Goal: Navigation & Orientation: Find specific page/section

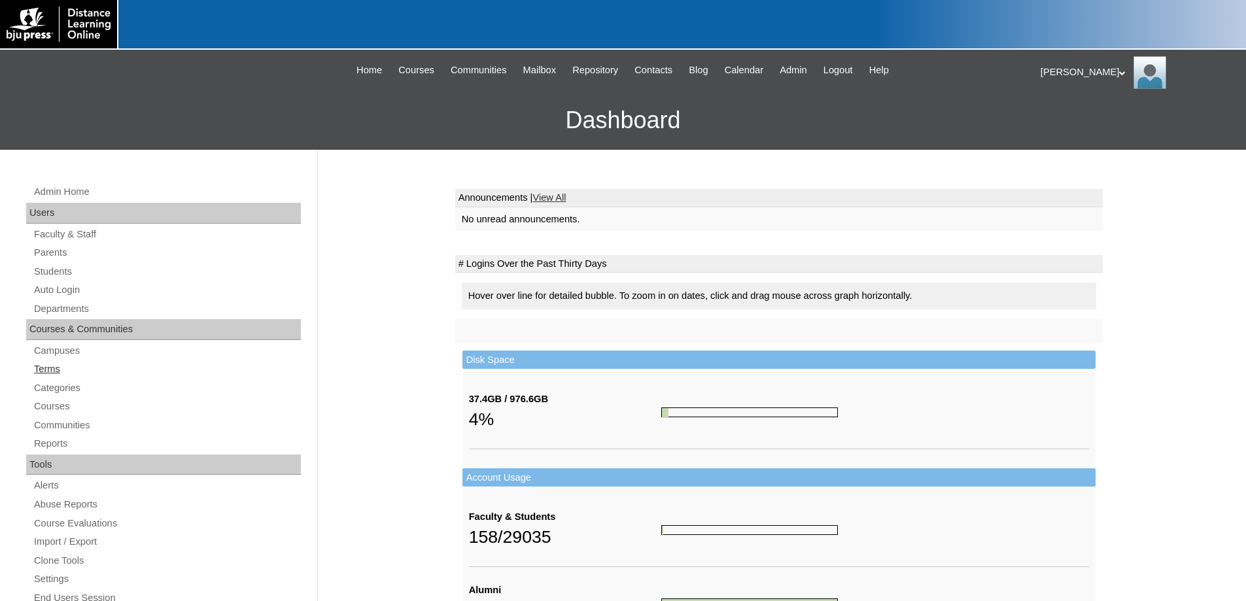
click at [49, 365] on link "Terms" at bounding box center [167, 369] width 268 height 16
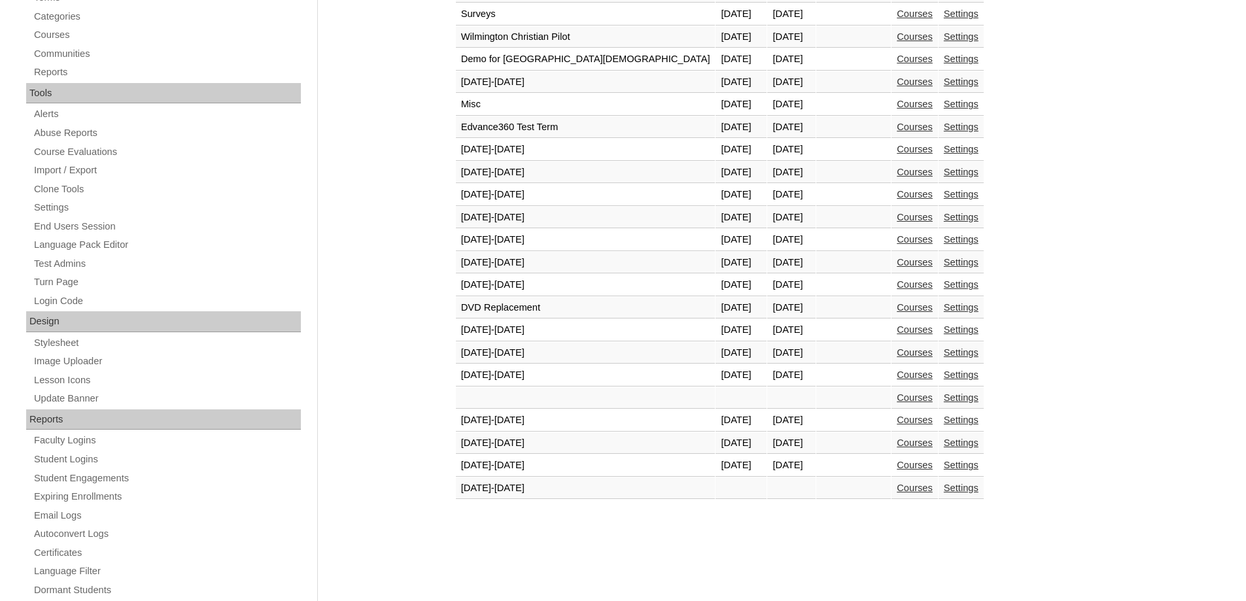
scroll to position [458, 0]
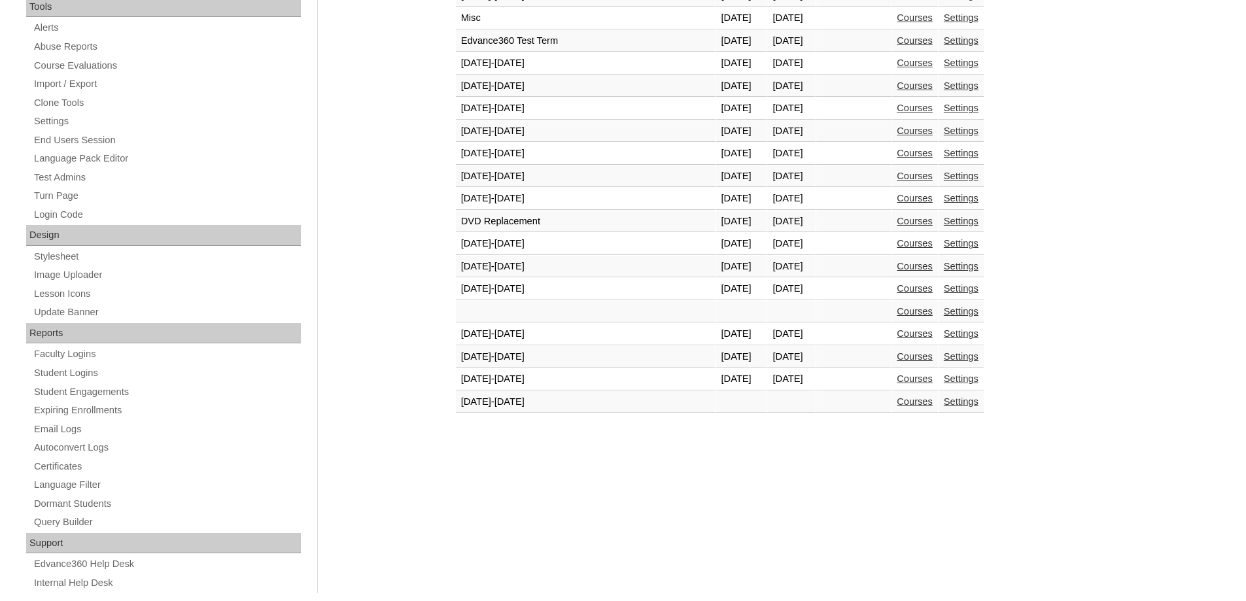
click at [896, 378] on link "Courses" at bounding box center [914, 378] width 36 height 10
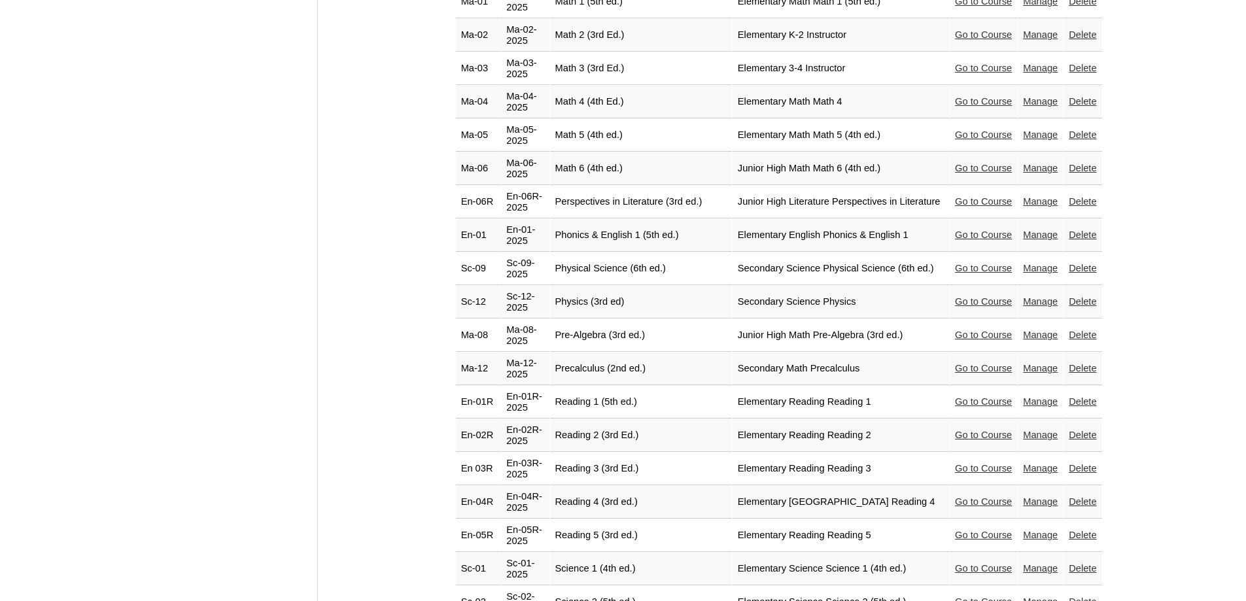
scroll to position [2223, 0]
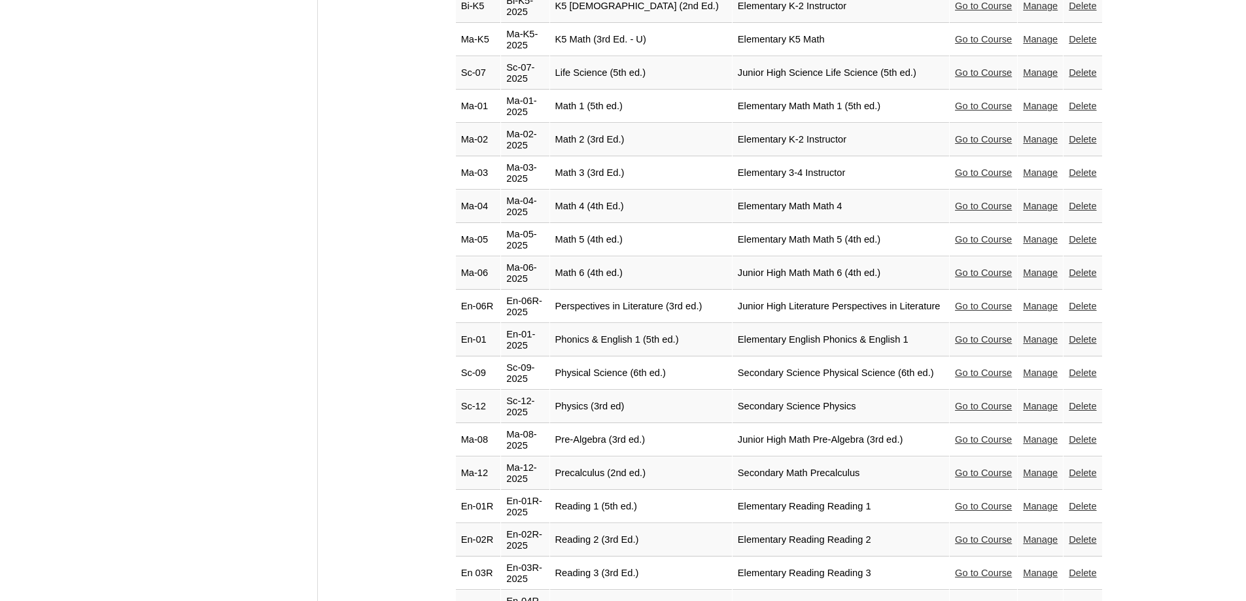
click at [964, 267] on link "Go to Course" at bounding box center [983, 272] width 57 height 10
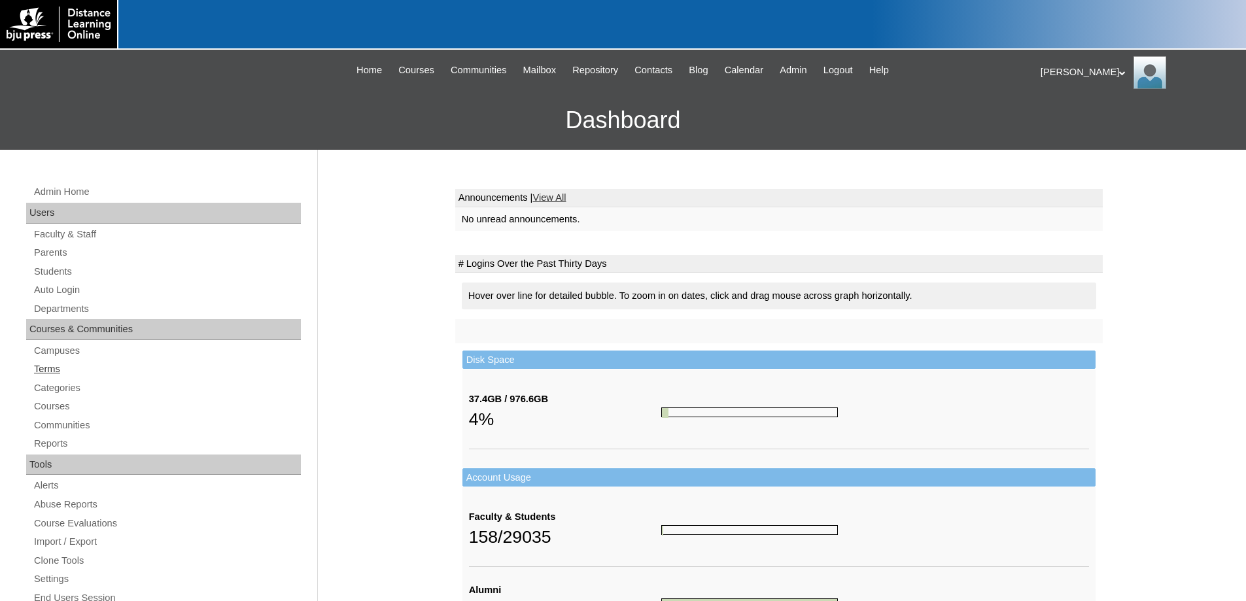
click at [63, 368] on link "Terms" at bounding box center [167, 369] width 268 height 16
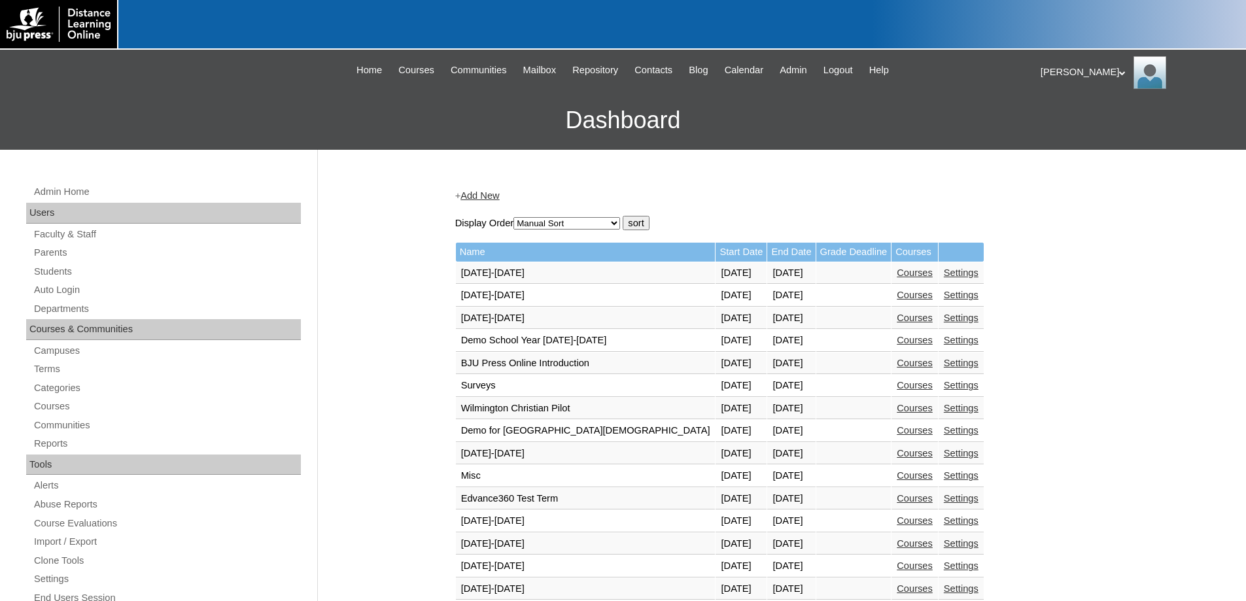
scroll to position [392, 0]
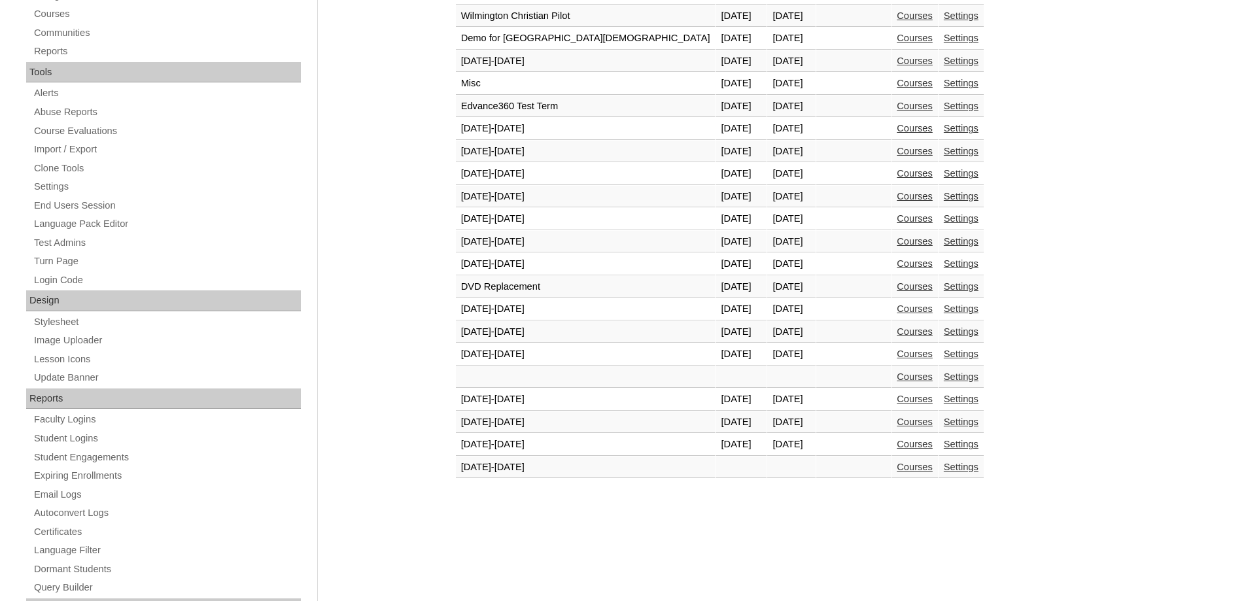
click at [896, 443] on link "Courses" at bounding box center [914, 444] width 36 height 10
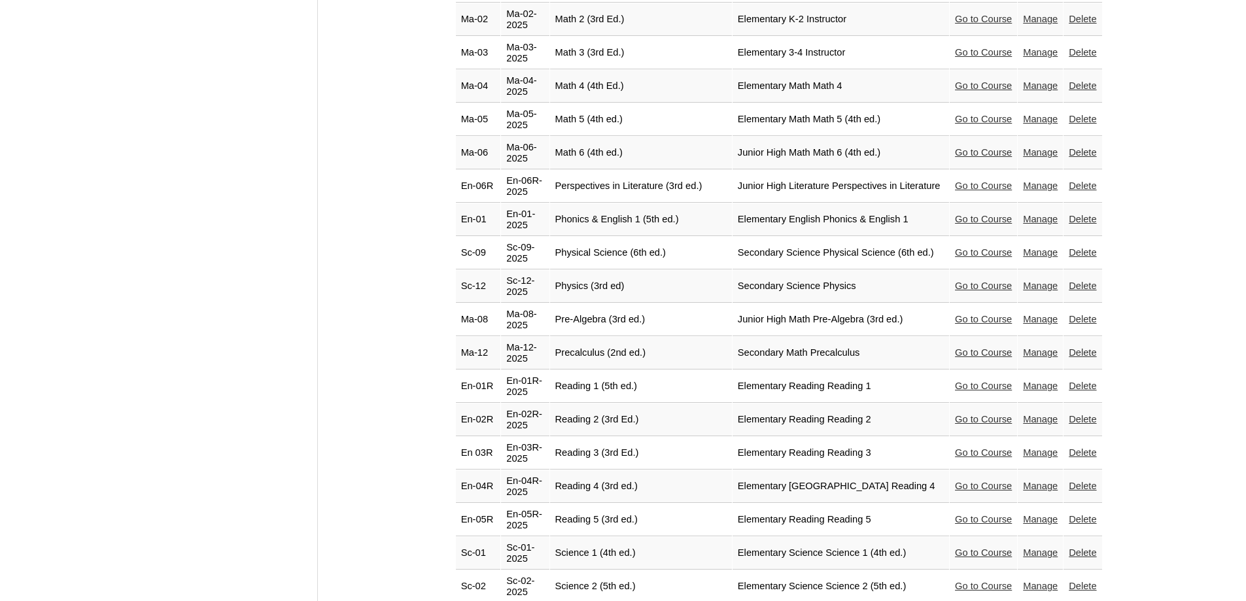
scroll to position [2092, 0]
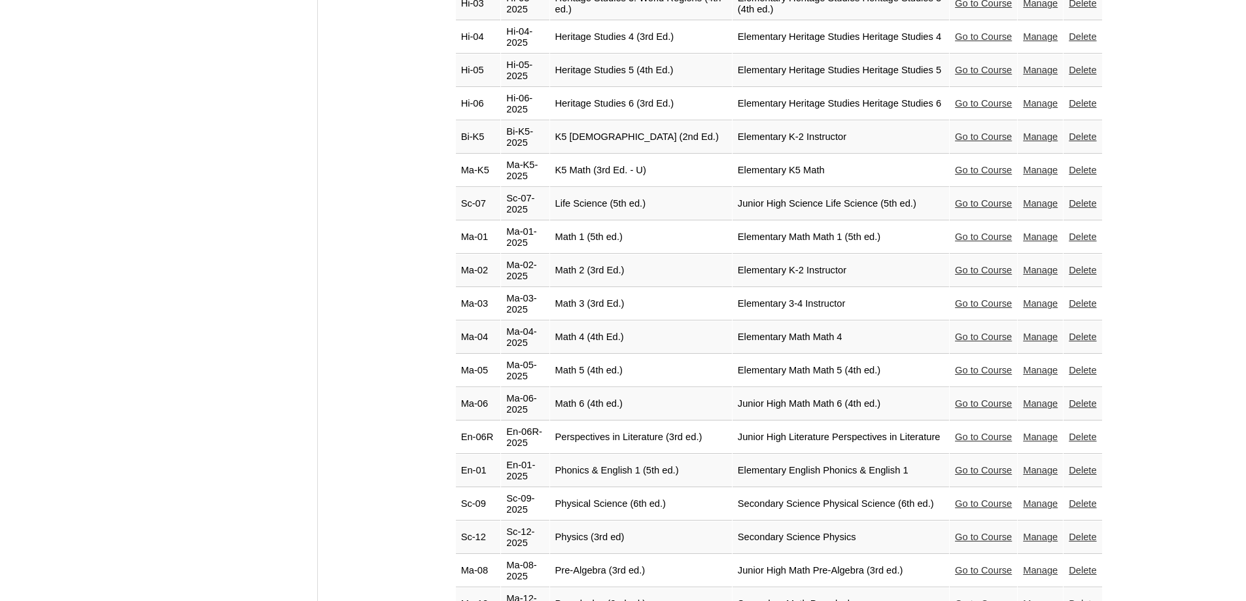
click at [977, 365] on link "Go to Course" at bounding box center [983, 370] width 57 height 10
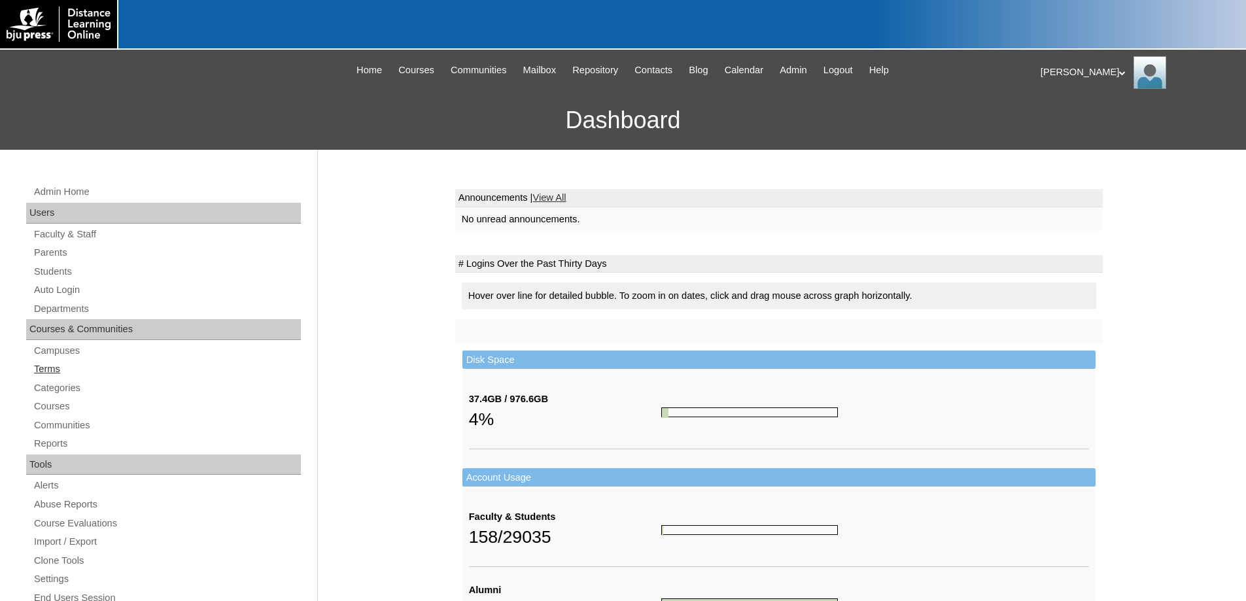
drag, startPoint x: 49, startPoint y: 369, endPoint x: 64, endPoint y: 375, distance: 16.1
click at [50, 369] on link "Terms" at bounding box center [167, 369] width 268 height 16
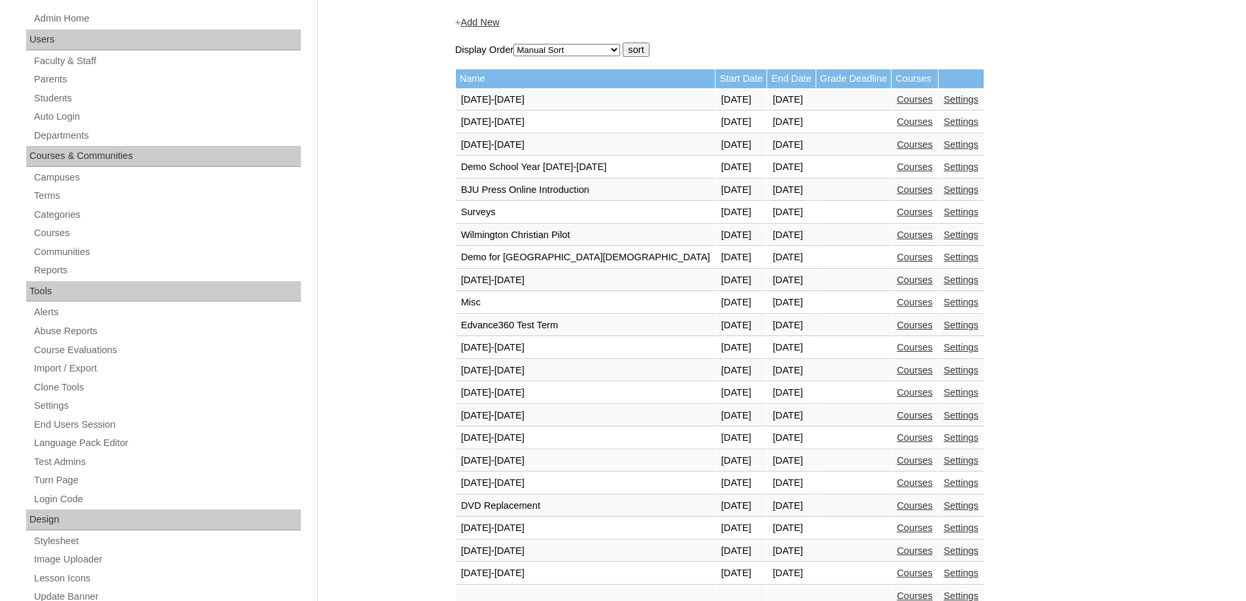
scroll to position [483, 0]
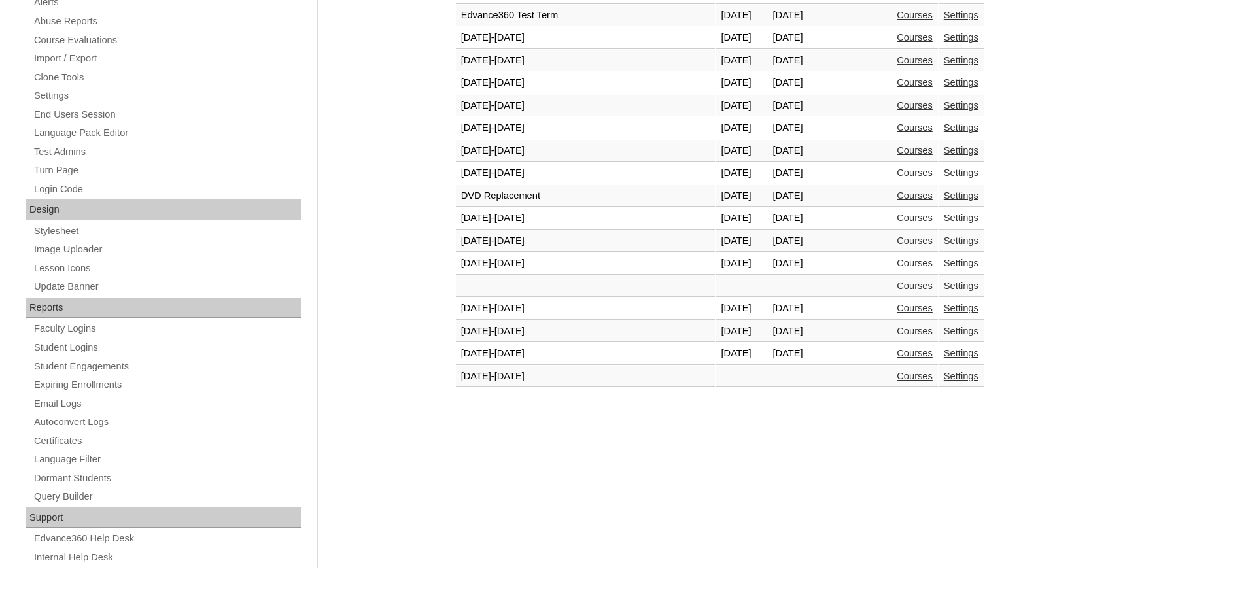
click at [896, 350] on link "Courses" at bounding box center [914, 353] width 36 height 10
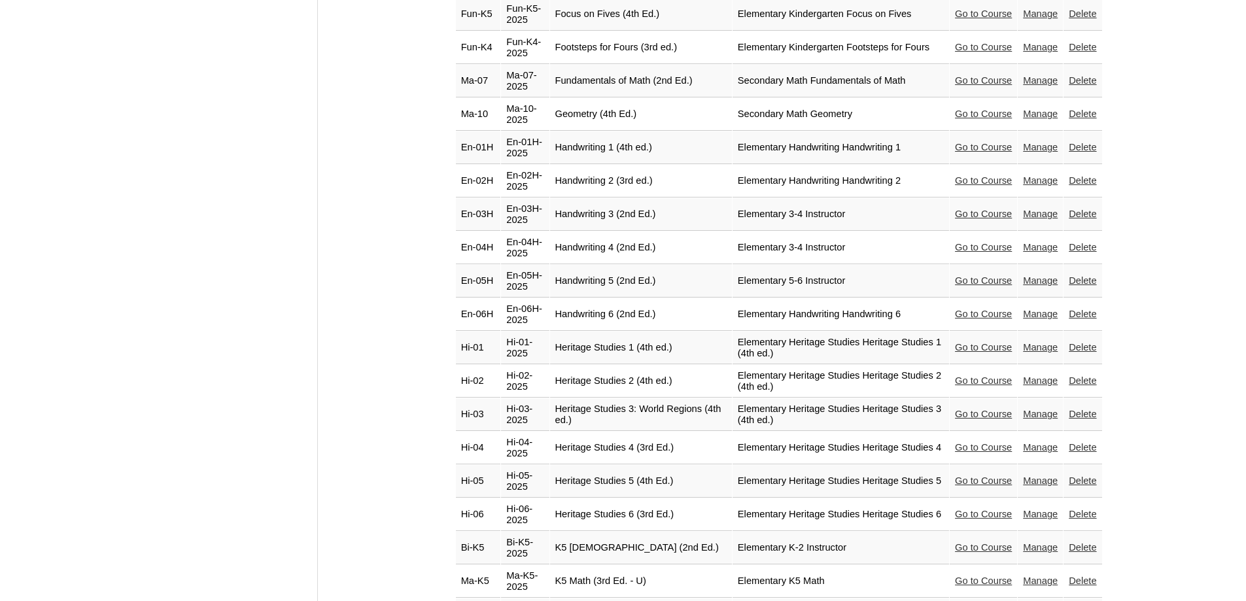
scroll to position [2027, 0]
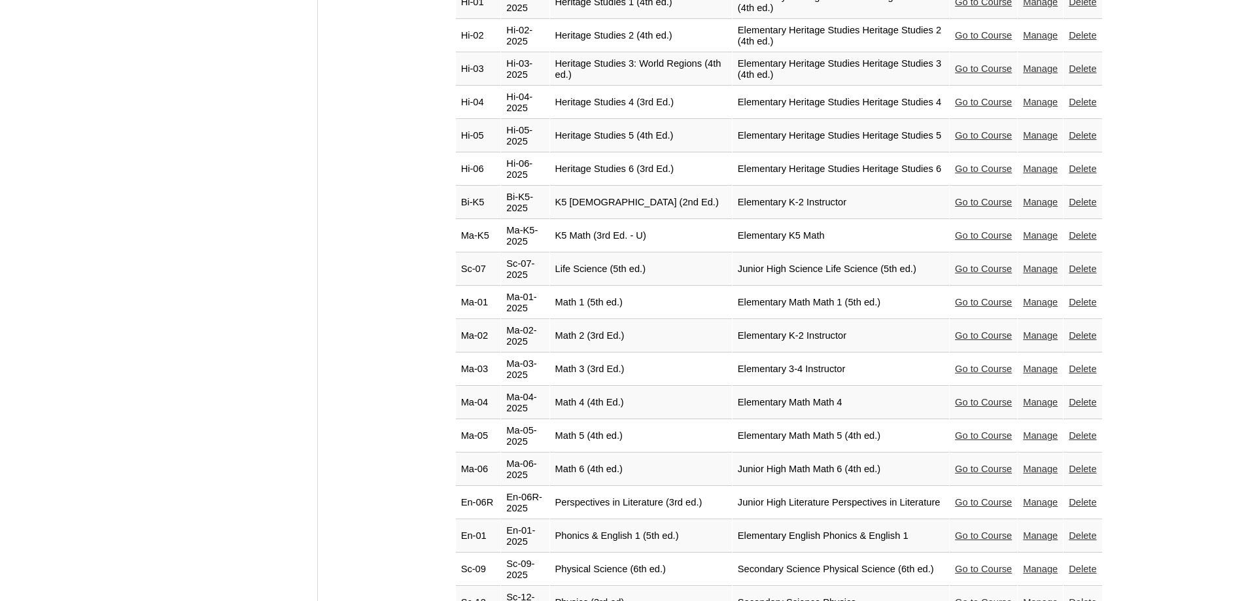
click at [969, 464] on link "Go to Course" at bounding box center [983, 469] width 57 height 10
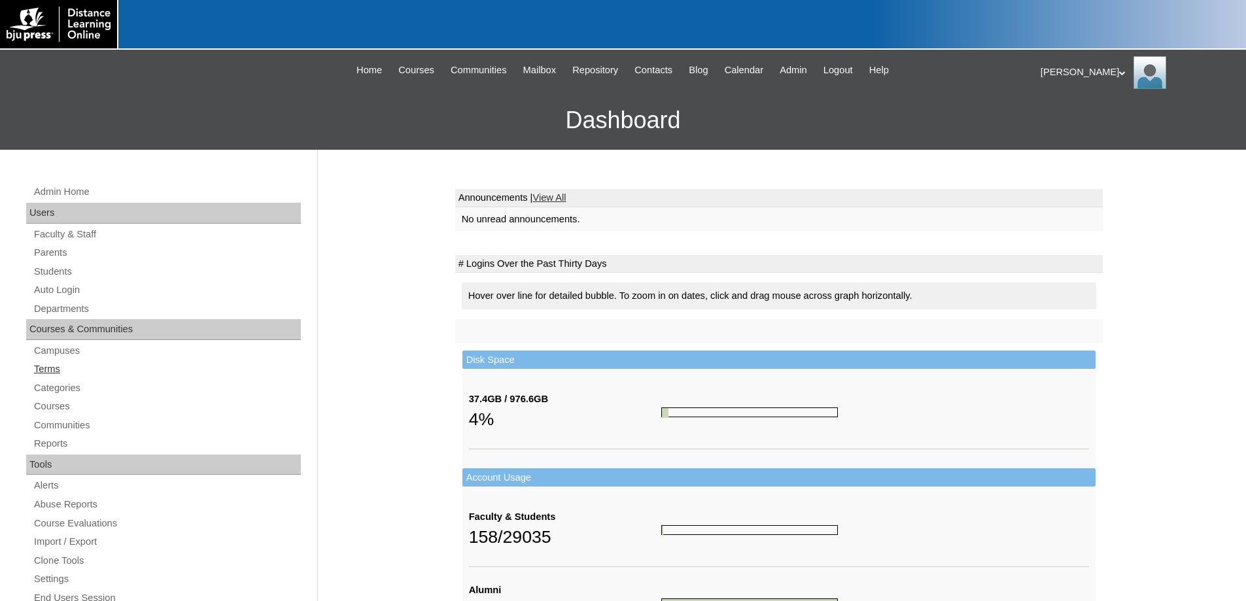
click at [44, 364] on link "Terms" at bounding box center [167, 369] width 268 height 16
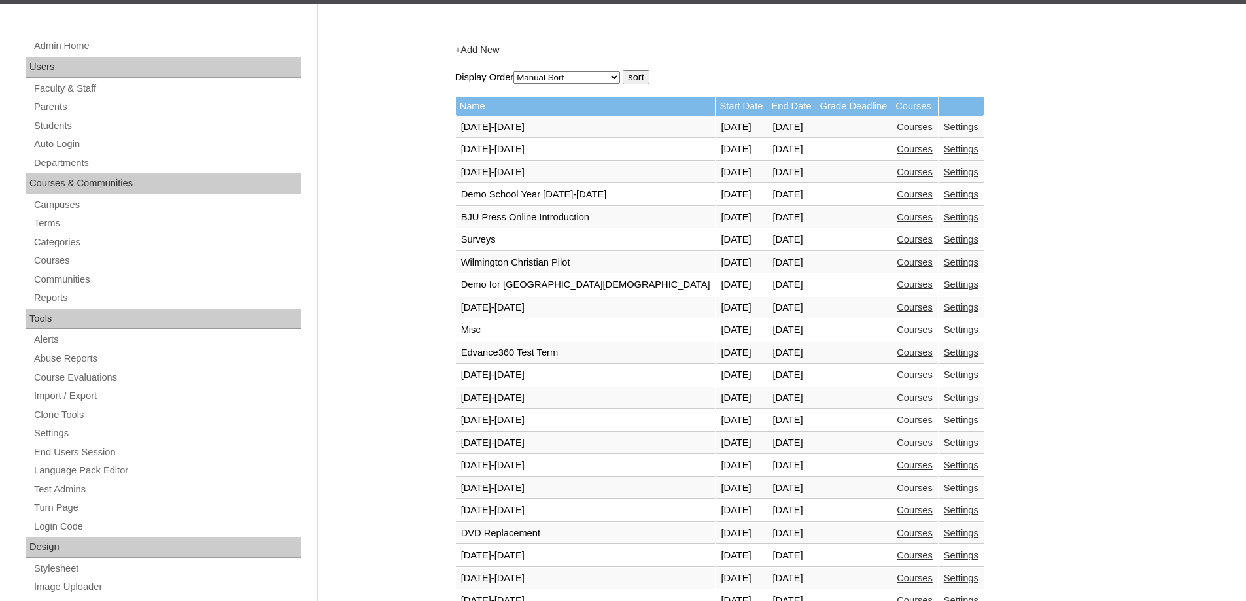
scroll to position [458, 0]
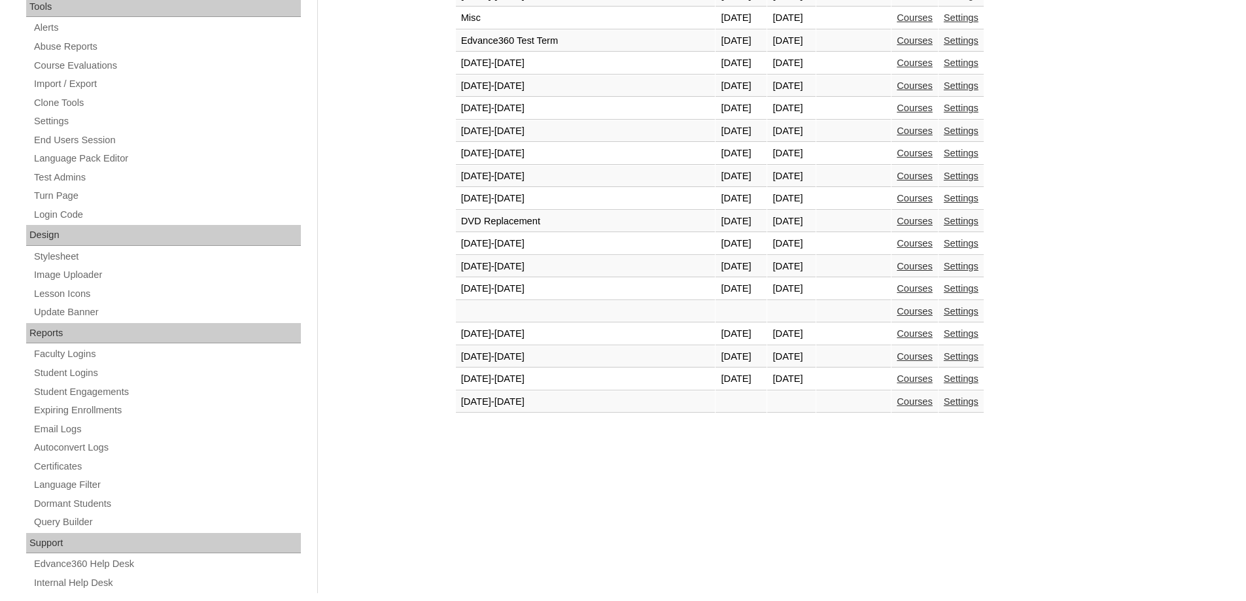
click at [896, 377] on link "Courses" at bounding box center [914, 378] width 36 height 10
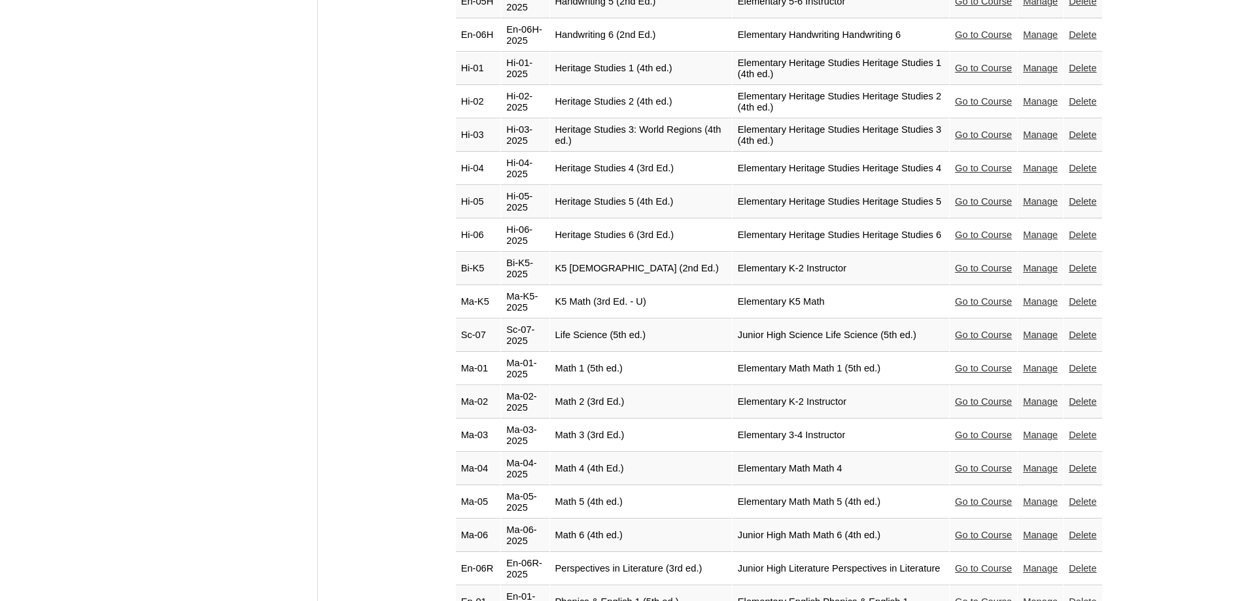
scroll to position [1961, 0]
click at [969, 496] on link "Go to Course" at bounding box center [983, 501] width 57 height 10
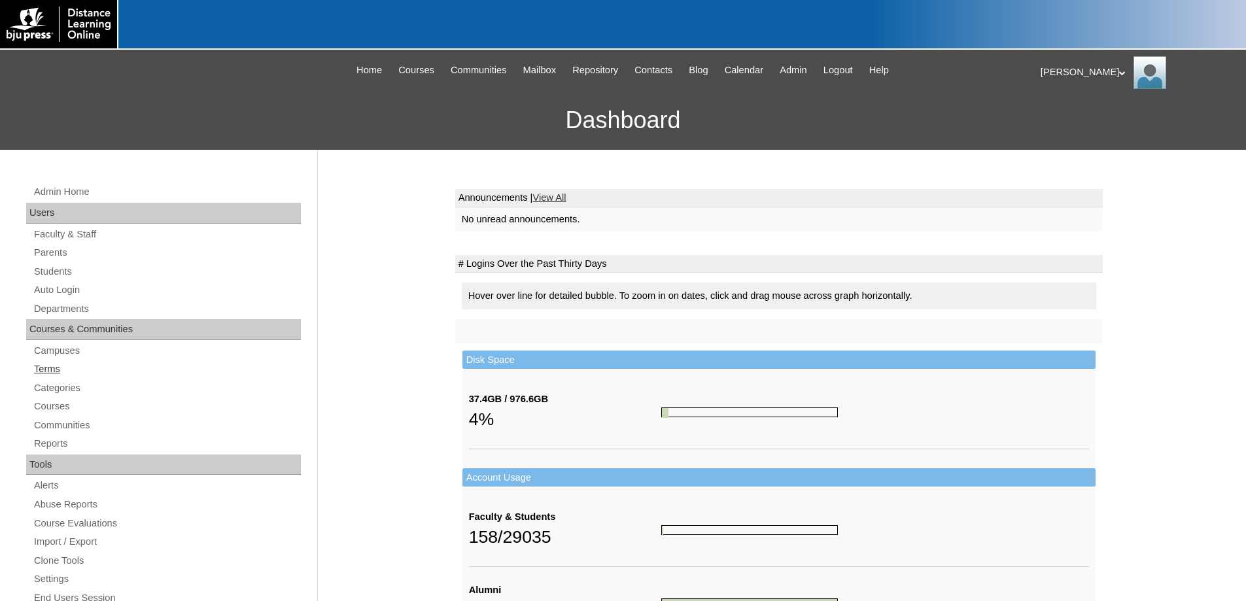
click at [52, 369] on link "Terms" at bounding box center [167, 369] width 268 height 16
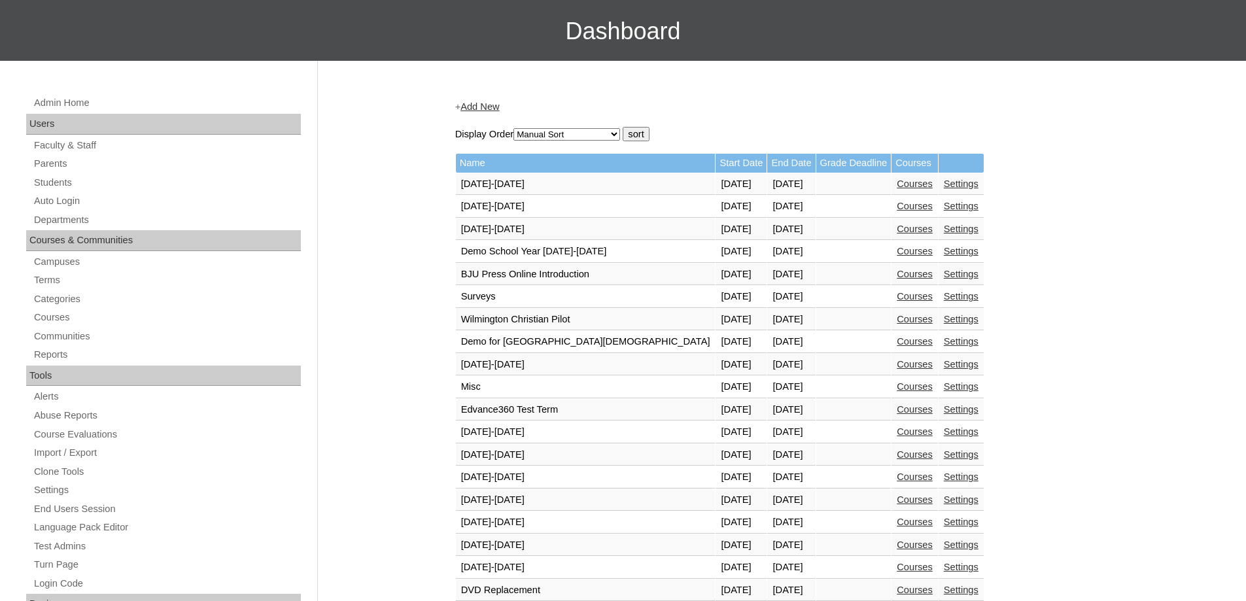
scroll to position [392, 0]
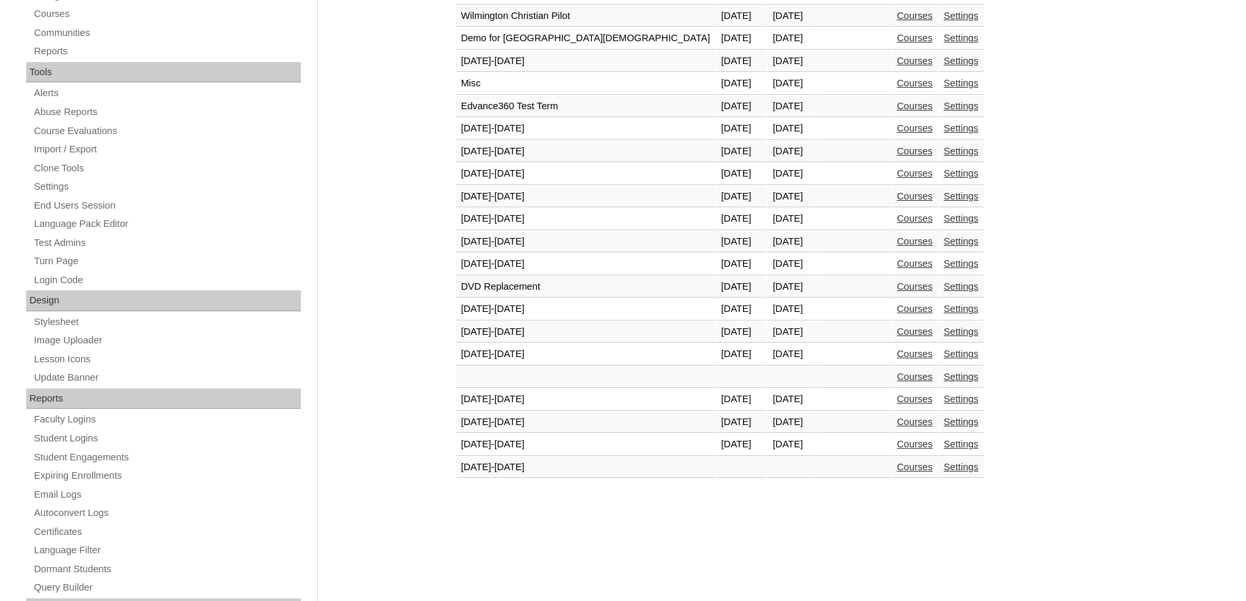
click at [896, 445] on link "Courses" at bounding box center [914, 444] width 36 height 10
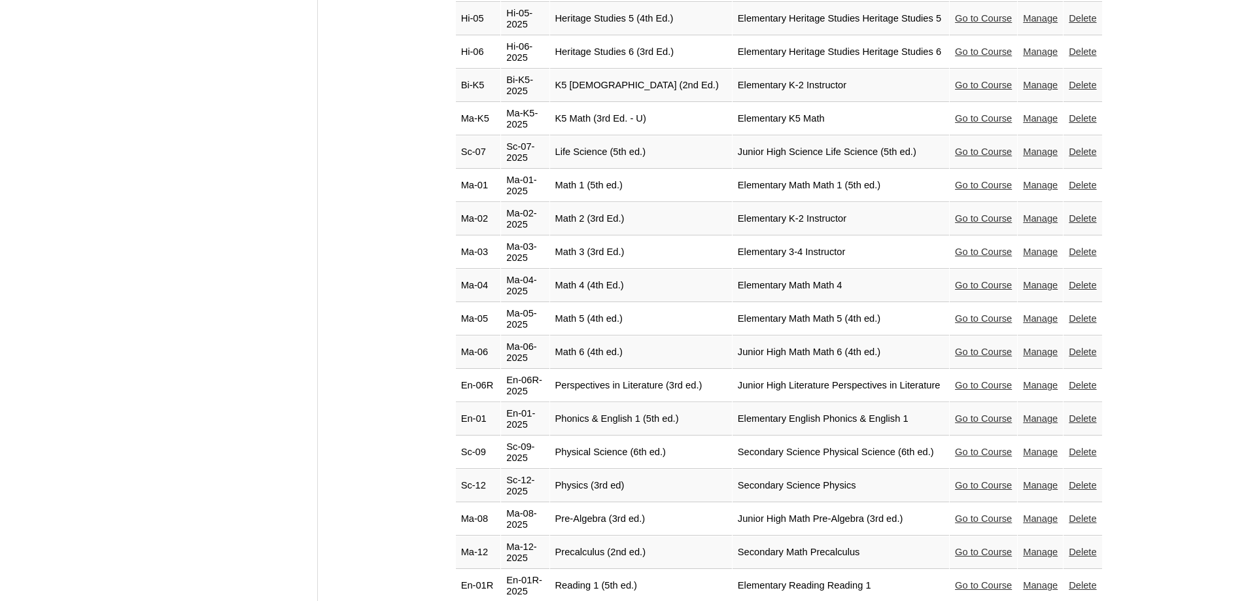
scroll to position [2158, 0]
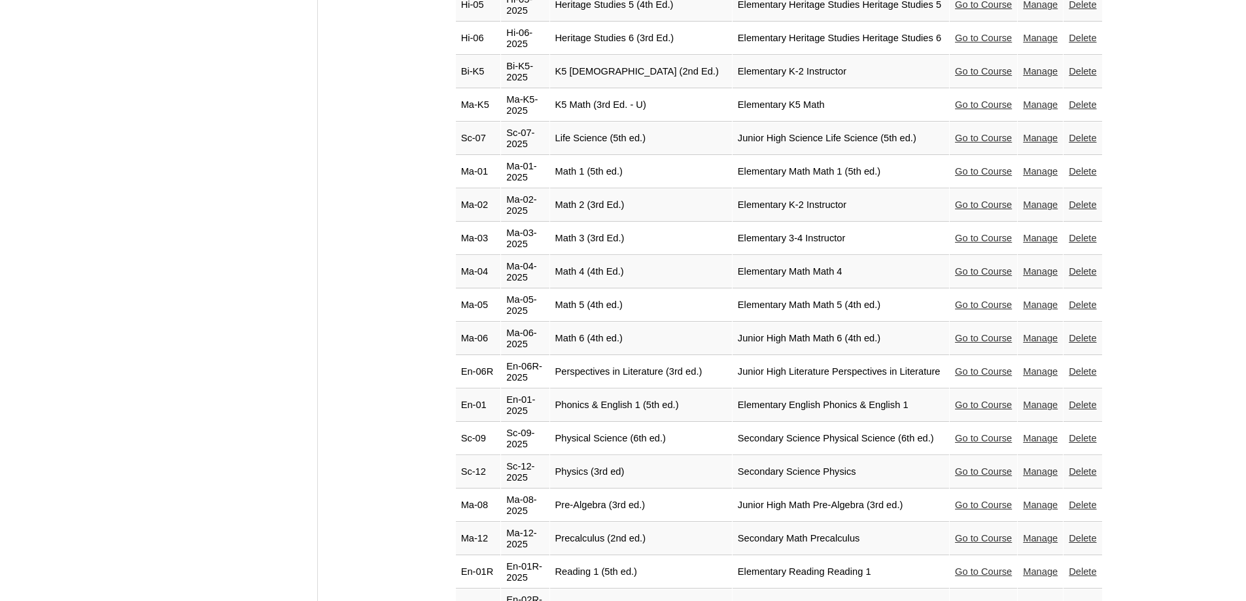
click at [961, 366] on link "Go to Course" at bounding box center [983, 371] width 57 height 10
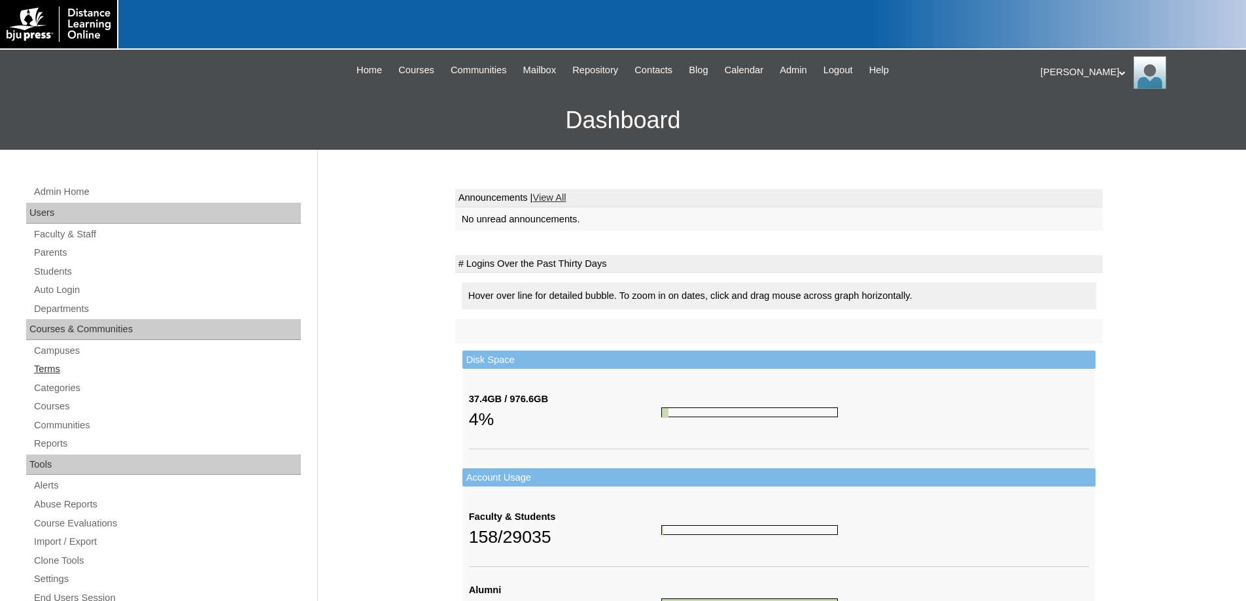
click at [35, 367] on link "Terms" at bounding box center [167, 369] width 268 height 16
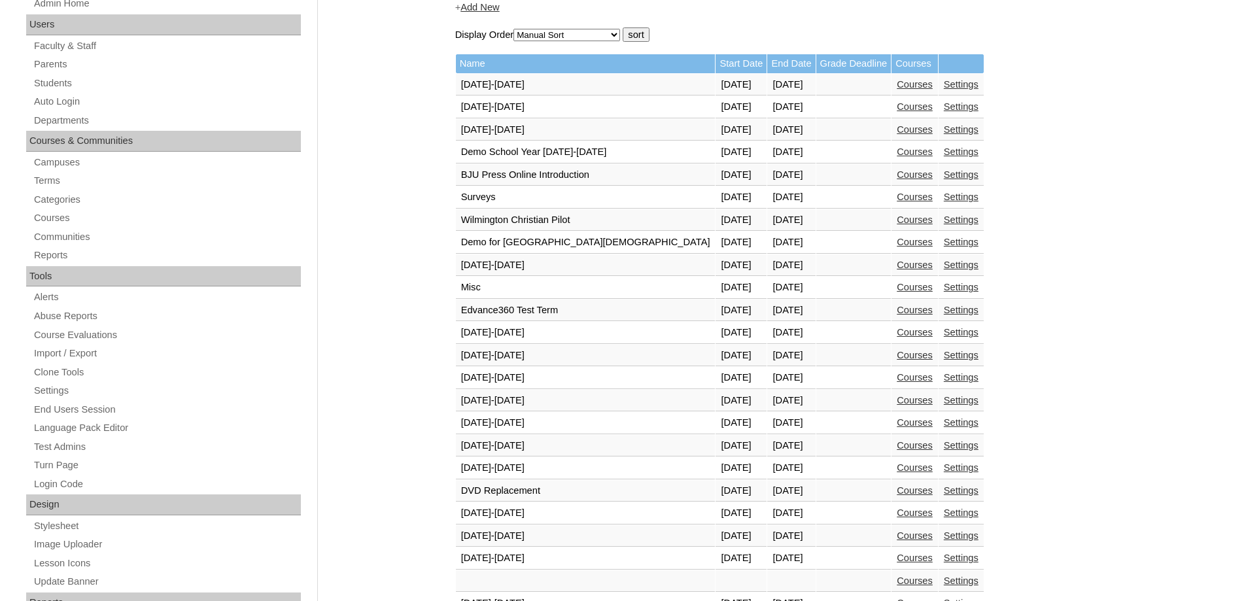
scroll to position [392, 0]
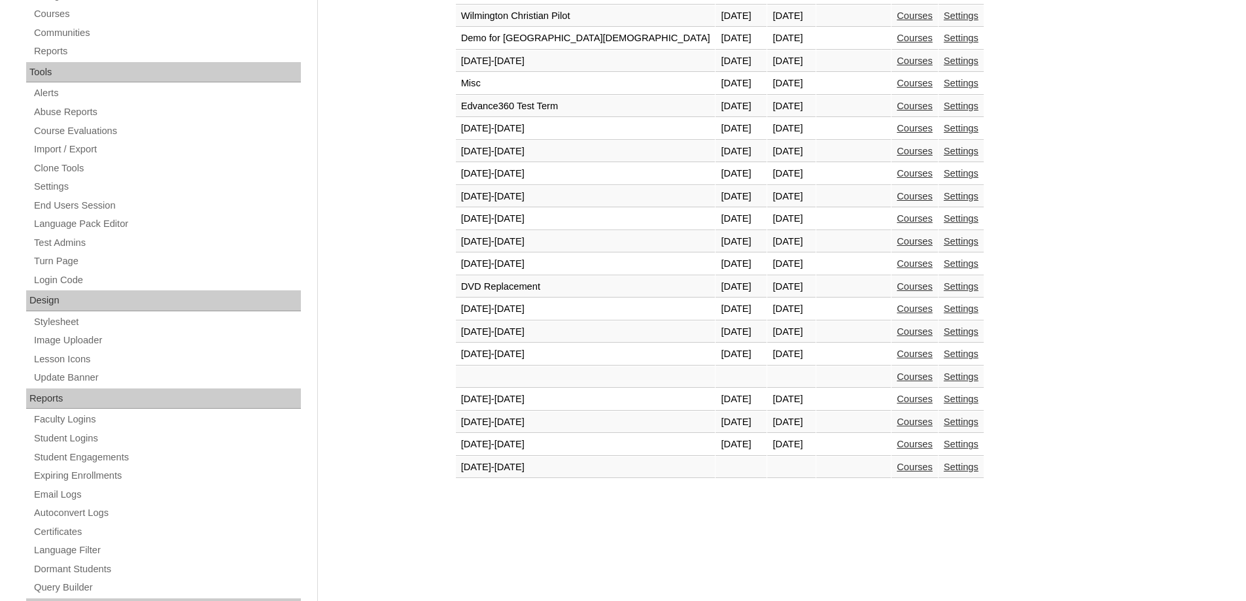
click at [896, 446] on link "Courses" at bounding box center [914, 444] width 36 height 10
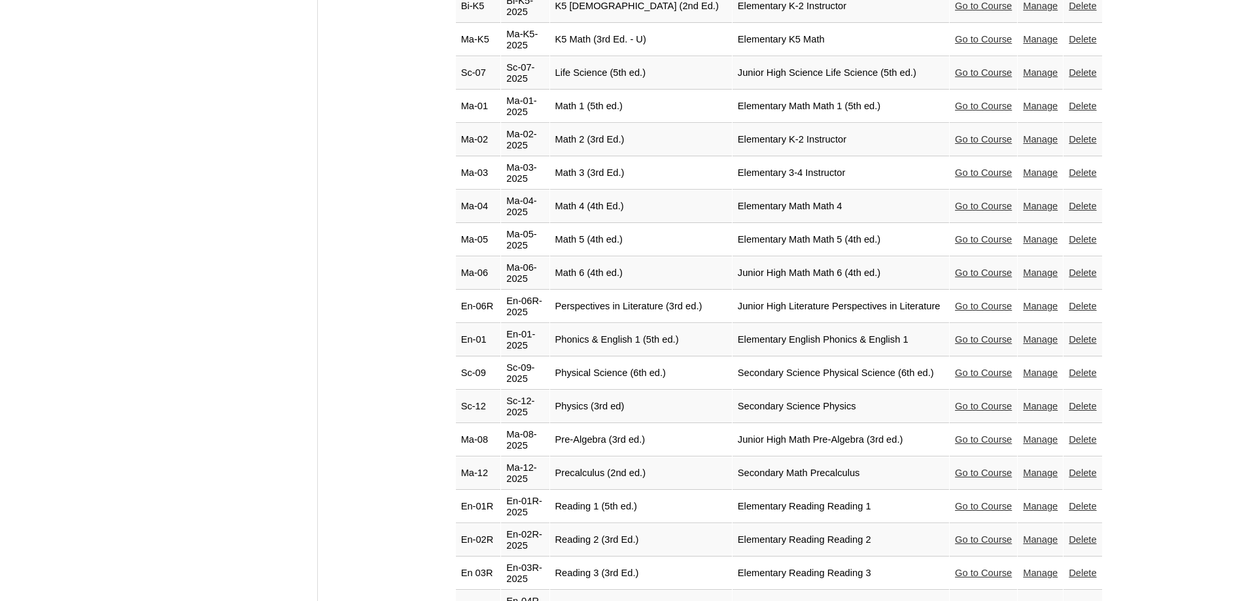
scroll to position [2158, 0]
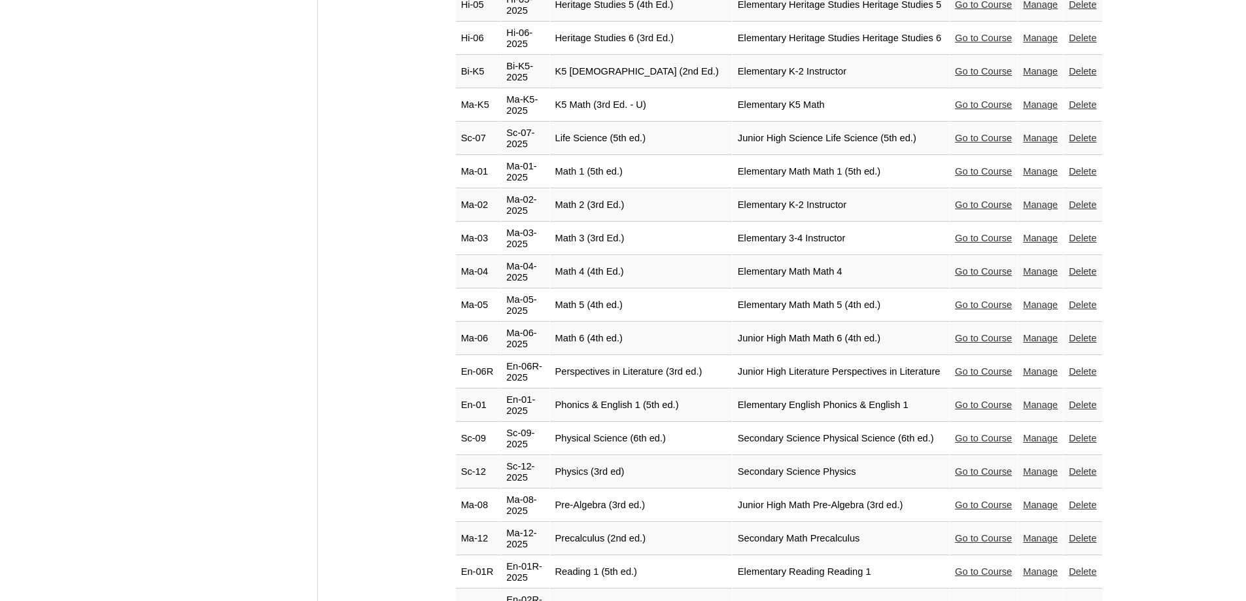
click at [957, 299] on link "Go to Course" at bounding box center [983, 304] width 57 height 10
